Goal: Task Accomplishment & Management: Use online tool/utility

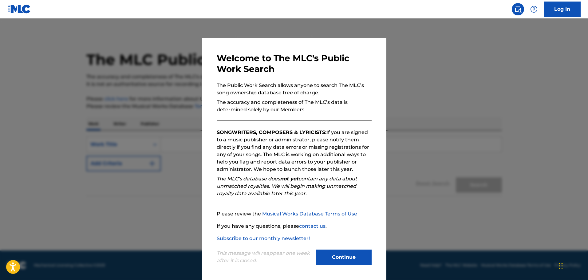
click at [346, 256] on button "Continue" at bounding box center [343, 257] width 55 height 15
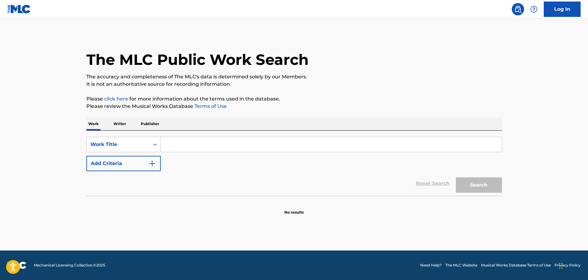
click at [566, 10] on link "Log In" at bounding box center [562, 9] width 37 height 15
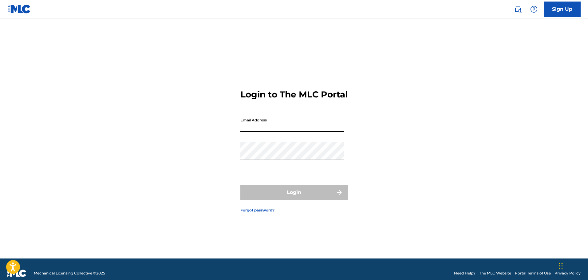
click at [271, 132] on input "Email Address" at bounding box center [292, 124] width 104 height 18
type input "[EMAIL_ADDRESS][DOMAIN_NAME]"
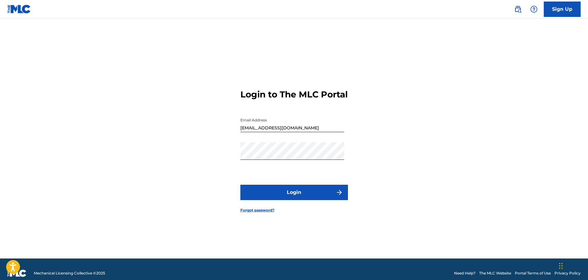
click at [283, 198] on button "Login" at bounding box center [294, 192] width 108 height 15
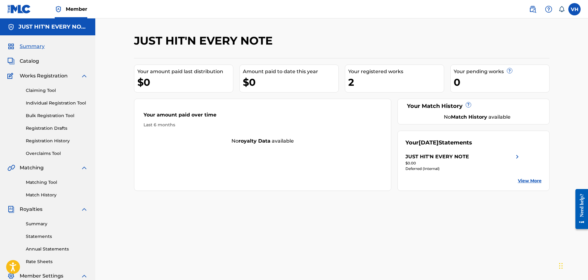
click at [529, 181] on link "View More" at bounding box center [530, 181] width 24 height 6
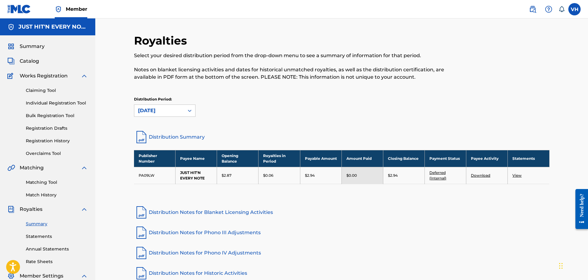
click at [35, 91] on link "Claiming Tool" at bounding box center [57, 90] width 62 height 6
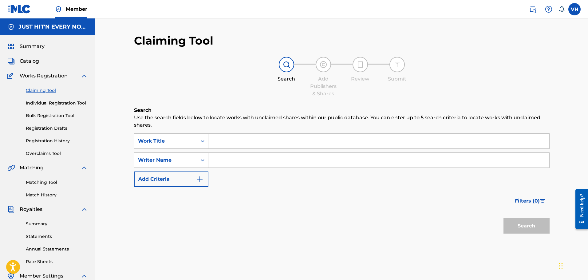
click at [37, 139] on link "Registration History" at bounding box center [57, 141] width 62 height 6
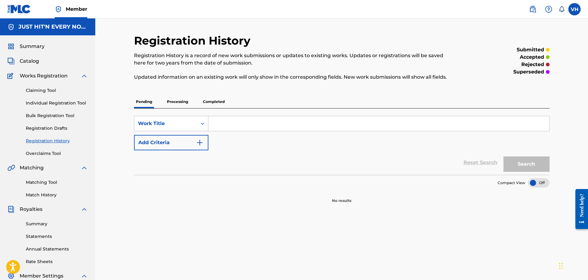
click at [174, 103] on p "Processing" at bounding box center [177, 101] width 25 height 13
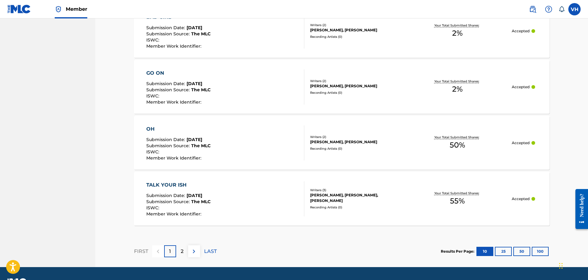
scroll to position [539, 0]
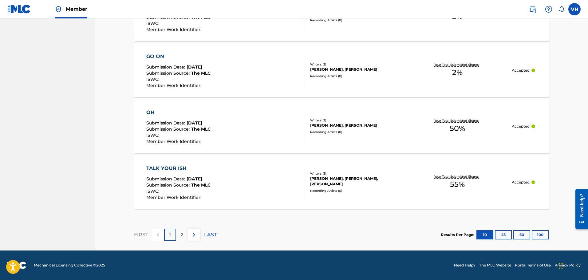
click at [194, 230] on button at bounding box center [194, 235] width 12 height 12
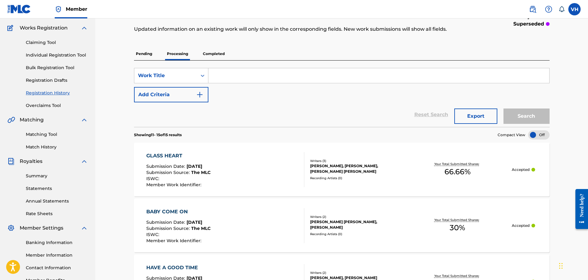
scroll to position [46, 0]
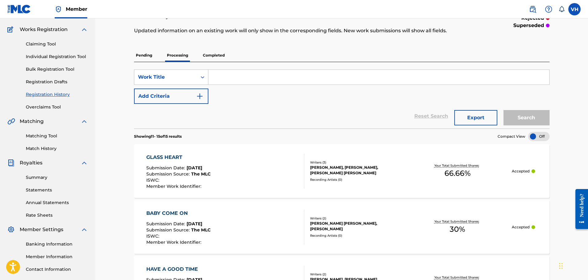
click at [216, 56] on p "Completed" at bounding box center [214, 55] width 26 height 13
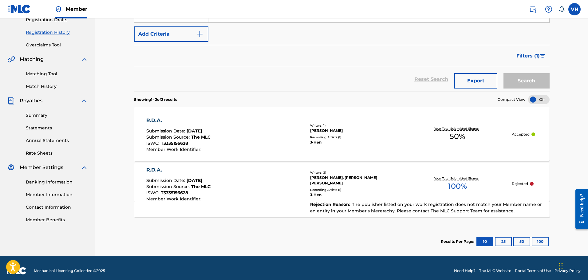
scroll to position [95, 0]
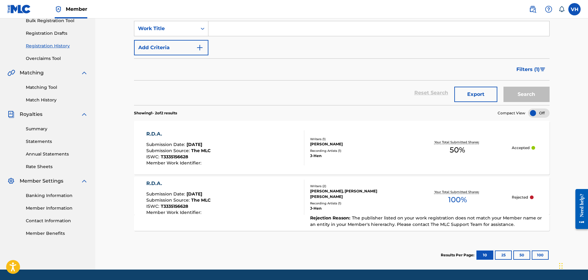
click at [37, 87] on link "Matching Tool" at bounding box center [57, 87] width 62 height 6
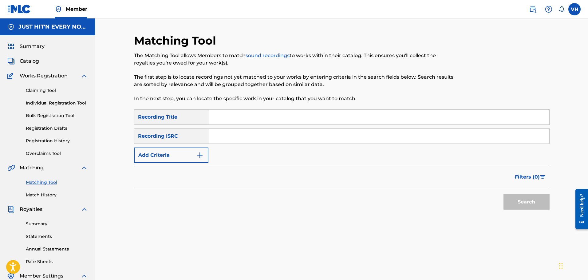
click at [225, 115] on input "Search Form" at bounding box center [378, 117] width 341 height 15
type input "R.D.A."
click at [535, 201] on button "Search" at bounding box center [526, 201] width 46 height 15
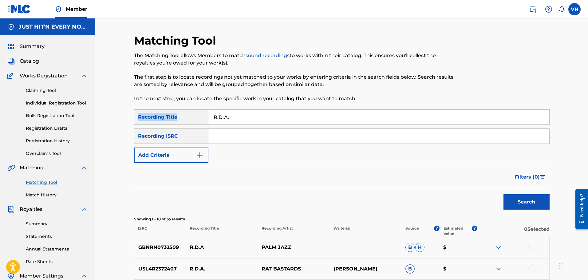
drag, startPoint x: 588, startPoint y: 79, endPoint x: 588, endPoint y: 115, distance: 35.7
click at [588, 115] on html "Accessibility Screen-Reader Guide, Feedback, and Issue Reporting | New window M…" at bounding box center [294, 140] width 588 height 280
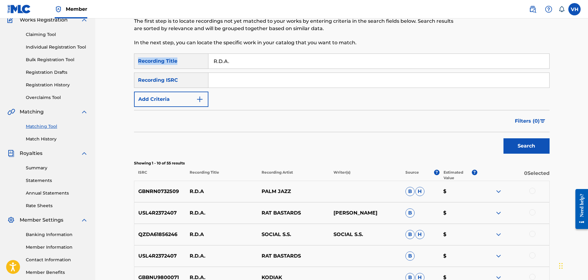
scroll to position [54, 0]
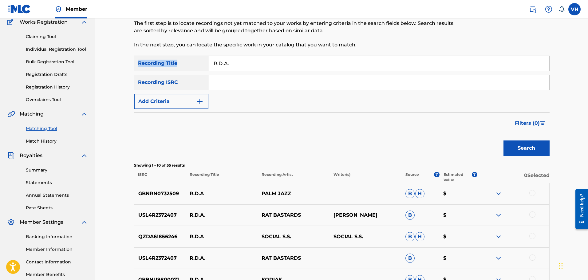
click at [201, 100] on img "Search Form" at bounding box center [199, 101] width 7 height 7
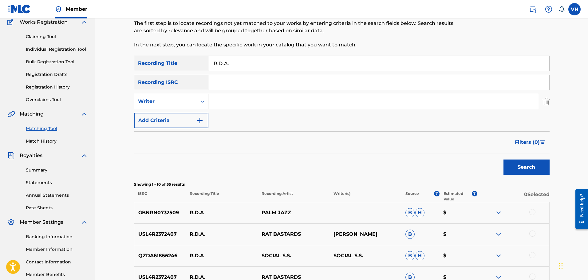
click at [230, 102] on input "Search Form" at bounding box center [372, 101] width 329 height 15
click at [527, 167] on button "Search" at bounding box center [526, 167] width 46 height 15
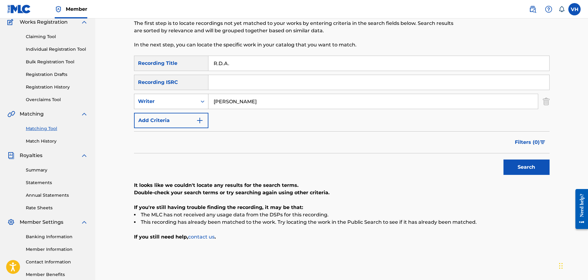
drag, startPoint x: 256, startPoint y: 100, endPoint x: 180, endPoint y: 104, distance: 76.0
click at [180, 104] on div "SearchWithCriteria85cb6135-a3a2-4f33-8391-a3b617c3ff3e Writer james henry" at bounding box center [342, 101] width 416 height 15
click at [531, 167] on button "Search" at bounding box center [526, 167] width 46 height 15
drag, startPoint x: 249, startPoint y: 103, endPoint x: 185, endPoint y: 103, distance: 63.9
click at [185, 103] on div "SearchWithCriteria85cb6135-a3a2-4f33-8391-a3b617c3ff3e Writer mooky" at bounding box center [342, 101] width 416 height 15
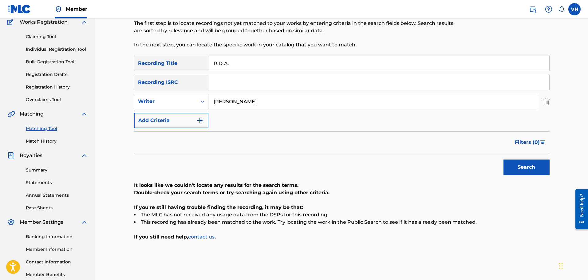
type input "adams"
click at [522, 164] on button "Search" at bounding box center [526, 167] width 46 height 15
drag, startPoint x: 239, startPoint y: 102, endPoint x: 207, endPoint y: 103, distance: 32.9
click at [207, 103] on div "SearchWithCriteria85cb6135-a3a2-4f33-8391-a3b617c3ff3e Writer adams" at bounding box center [342, 101] width 416 height 15
click at [214, 80] on input "Search Form" at bounding box center [378, 82] width 341 height 15
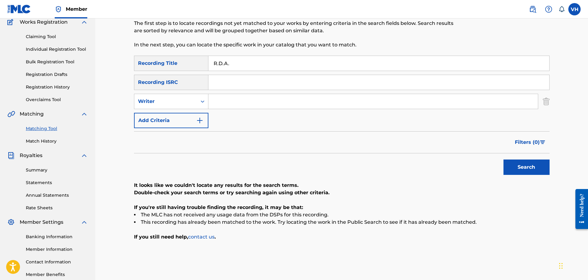
paste input "QZTB62541897"
type input "QZTB62541897"
click at [516, 167] on button "Search" at bounding box center [526, 167] width 46 height 15
drag, startPoint x: 266, startPoint y: 83, endPoint x: 191, endPoint y: 83, distance: 74.4
click at [191, 83] on div "SearchWithCriteria2375b107-be6e-41b5-8482-ed56d1d29d51 Recording ISRC QZTB62541…" at bounding box center [342, 82] width 416 height 15
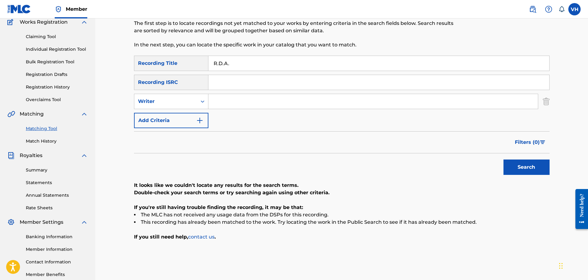
drag, startPoint x: 236, startPoint y: 65, endPoint x: 183, endPoint y: 65, distance: 53.2
click at [183, 65] on div "SearchWithCriteriadb9f5cfc-4182-4e71-9ee7-deb2f9113304 Recording Title R.D.A." at bounding box center [342, 63] width 416 height 15
type input "portion"
click at [526, 167] on button "Search" at bounding box center [526, 167] width 46 height 15
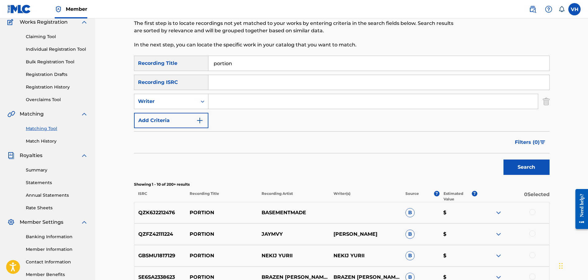
click at [242, 84] on input "Search Form" at bounding box center [378, 82] width 341 height 15
type input "james henry"
drag, startPoint x: 252, startPoint y: 82, endPoint x: 189, endPoint y: 83, distance: 63.0
click at [189, 83] on div "SearchWithCriteria2375b107-be6e-41b5-8482-ed56d1d29d51 Recording ISRC james hen…" at bounding box center [342, 82] width 416 height 15
click at [221, 104] on input "Search Form" at bounding box center [372, 101] width 329 height 15
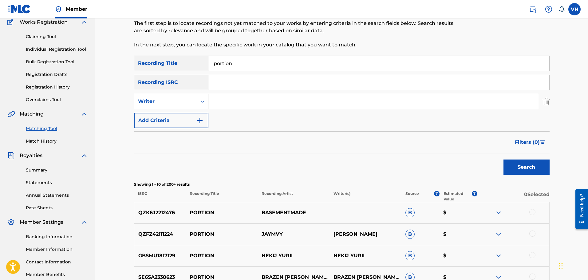
type input "james henry"
click at [522, 161] on button "Search" at bounding box center [526, 167] width 46 height 15
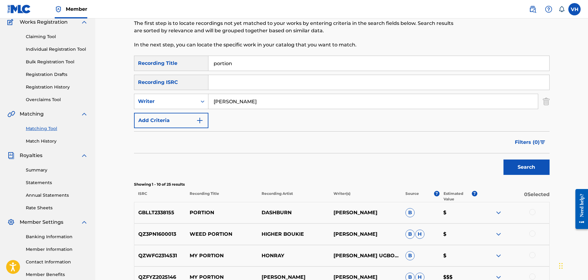
click at [220, 64] on input "portion" at bounding box center [378, 63] width 341 height 15
type input "potion"
click at [503, 160] on button "Search" at bounding box center [526, 167] width 46 height 15
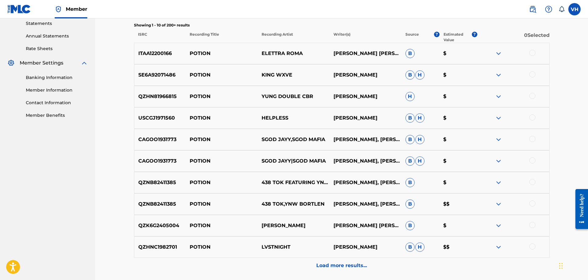
scroll to position [223, 0]
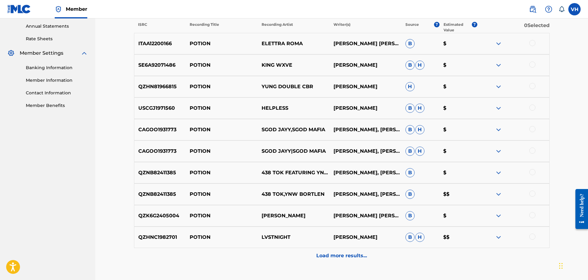
click at [353, 258] on p "Load more results..." at bounding box center [341, 255] width 51 height 7
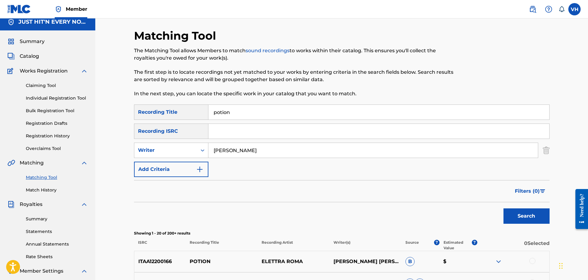
scroll to position [0, 0]
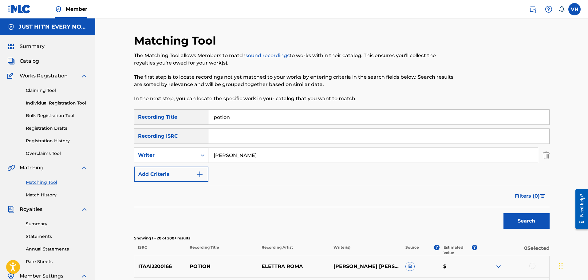
drag, startPoint x: 251, startPoint y: 157, endPoint x: 203, endPoint y: 151, distance: 48.7
click at [203, 151] on div "SearchWithCriteria85cb6135-a3a2-4f33-8391-a3b617c3ff3e Writer james henry" at bounding box center [342, 155] width 416 height 15
click at [503, 213] on button "Search" at bounding box center [526, 220] width 46 height 15
type input "j"
paste input "QZES92053476"
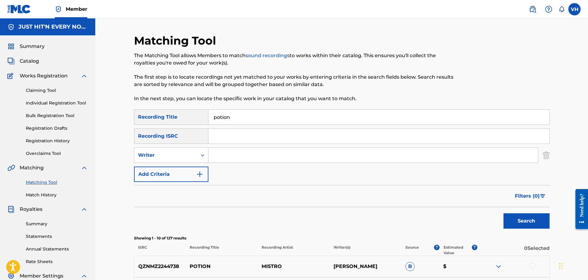
type input "QZES92053476"
click at [242, 137] on input "Search Form" at bounding box center [378, 136] width 341 height 15
paste input "QZES92053476"
type input "QZES92053476"
click at [526, 219] on button "Search" at bounding box center [526, 220] width 46 height 15
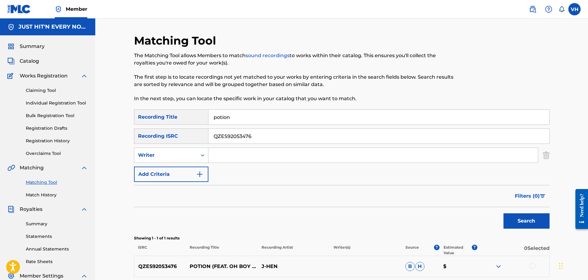
drag, startPoint x: 587, startPoint y: 76, endPoint x: 588, endPoint y: 90, distance: 14.2
click at [588, 90] on html "Accessibility Screen-Reader Guide, Feedback, and Issue Reporting | New window M…" at bounding box center [294, 140] width 588 height 280
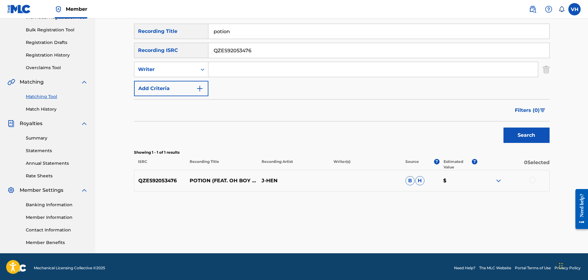
scroll to position [88, 0]
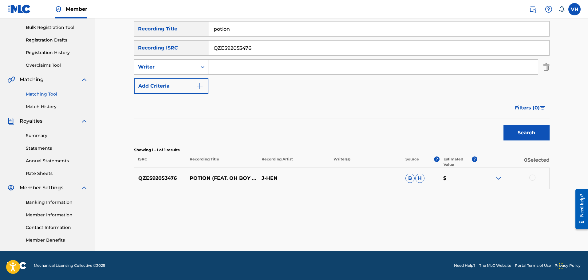
click at [499, 180] on img at bounding box center [498, 178] width 7 height 7
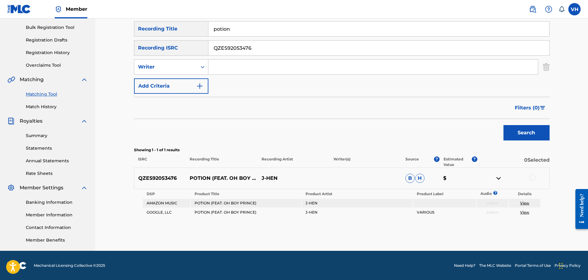
click at [522, 204] on link "View" at bounding box center [524, 203] width 9 height 5
click at [223, 68] on input "Search Form" at bounding box center [372, 67] width 329 height 15
click at [230, 65] on input "james henry" at bounding box center [372, 67] width 329 height 15
type input "james edwards henry"
click at [524, 134] on button "Search" at bounding box center [526, 132] width 46 height 15
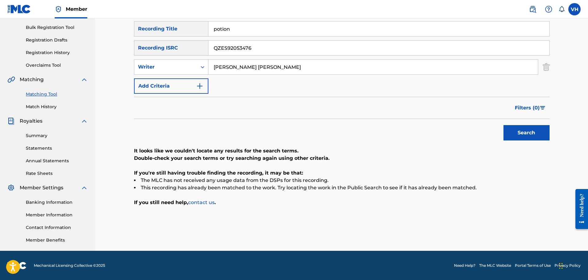
drag, startPoint x: 266, startPoint y: 47, endPoint x: 183, endPoint y: 42, distance: 83.1
click at [183, 42] on div "SearchWithCriteria2375b107-be6e-41b5-8482-ed56d1d29d51 Recording ISRC QZES92053…" at bounding box center [342, 47] width 416 height 15
click at [533, 134] on button "Search" at bounding box center [526, 132] width 46 height 15
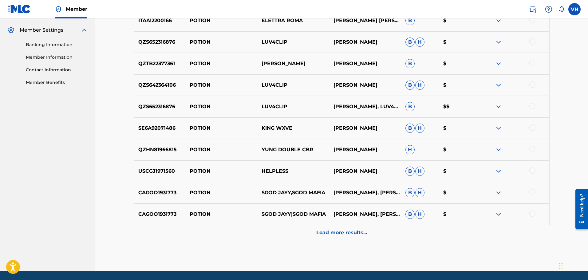
scroll to position [247, 0]
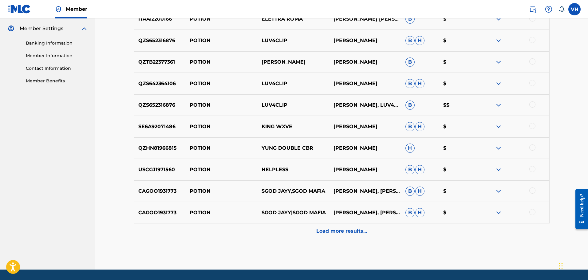
click at [341, 230] on p "Load more results..." at bounding box center [341, 230] width 51 height 7
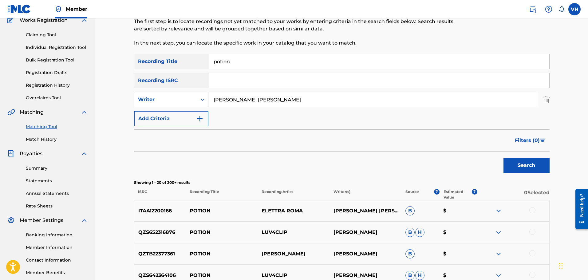
scroll to position [0, 0]
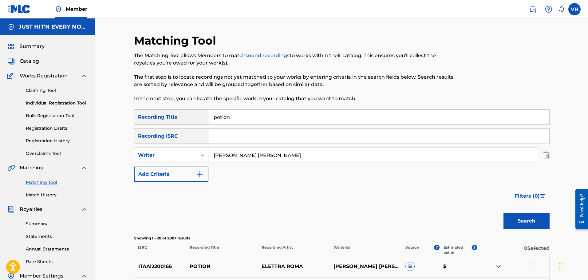
click at [575, 8] on label at bounding box center [574, 9] width 12 height 12
click at [574, 9] on input "VH Velicia Henry hipstarsent@gmail.com Notification Preferences Profile Log out" at bounding box center [574, 9] width 0 height 0
click at [519, 84] on div "Notification Preferences Profile Log out" at bounding box center [542, 76] width 76 height 41
click at [574, 9] on input "VH Velicia Henry hipstarsent@gmail.com Notification Preferences Profile Log out" at bounding box center [574, 9] width 0 height 0
click at [517, 89] on p "Log out" at bounding box center [515, 87] width 14 height 6
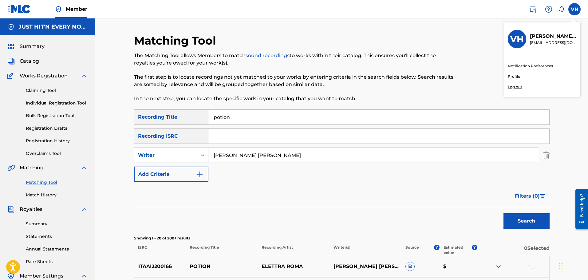
click at [574, 9] on input "VH Velicia Henry hipstarsent@gmail.com Notification Preferences Profile Log out" at bounding box center [574, 9] width 0 height 0
